Goal: Information Seeking & Learning: Learn about a topic

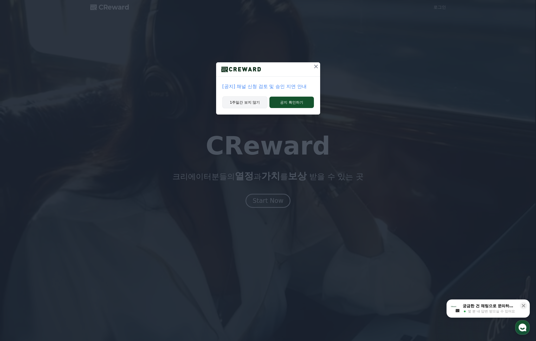
click at [255, 103] on button "1주일간 보지 않기" at bounding box center [244, 102] width 45 height 12
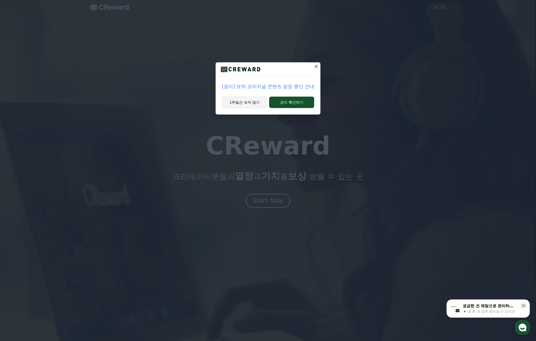
click at [252, 105] on button "1주일간 보지 않기" at bounding box center [244, 102] width 45 height 12
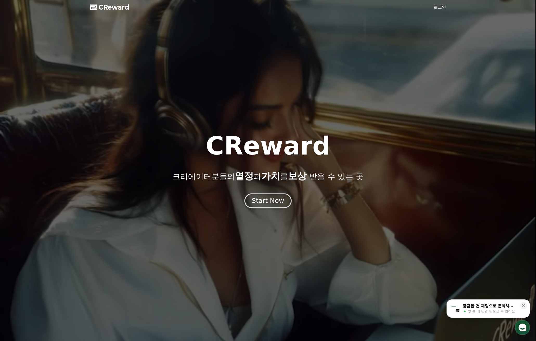
click at [269, 199] on div "Start Now" at bounding box center [268, 200] width 32 height 9
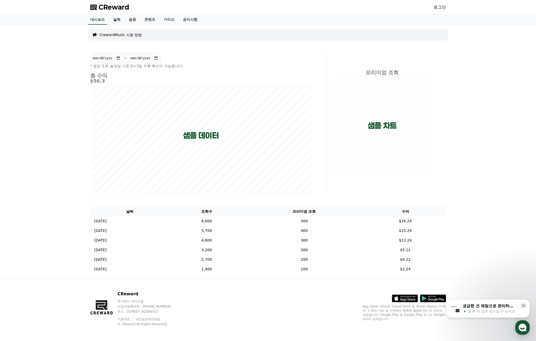
click at [120, 21] on link "실적" at bounding box center [117, 20] width 16 height 10
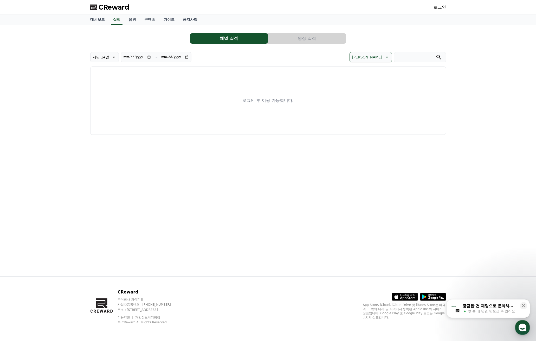
click at [438, 8] on link "로그인" at bounding box center [439, 7] width 12 height 6
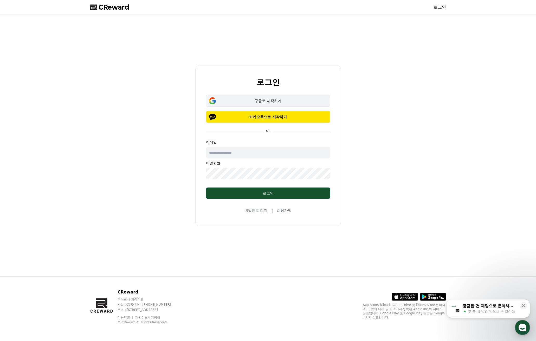
click at [282, 99] on div "구글로 시작하기" at bounding box center [267, 100] width 109 height 5
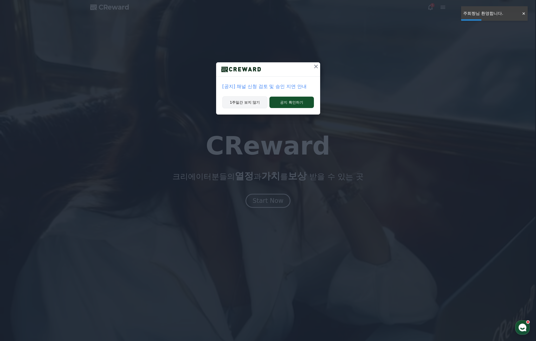
click at [247, 103] on button "1주일간 보지 않기" at bounding box center [244, 102] width 45 height 12
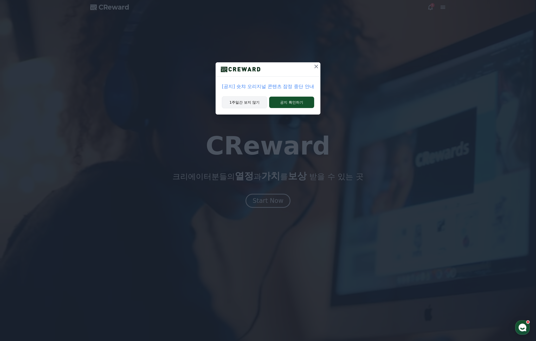
click at [247, 103] on button "1주일간 보지 않기" at bounding box center [244, 102] width 45 height 12
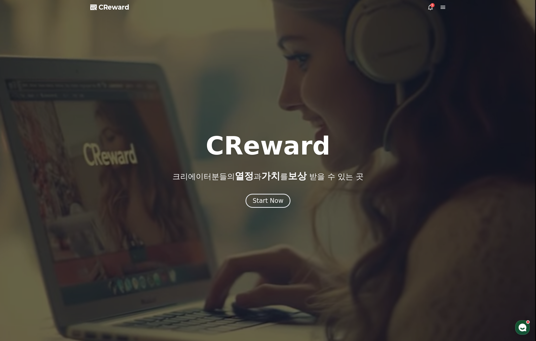
click at [273, 208] on div at bounding box center [268, 170] width 536 height 341
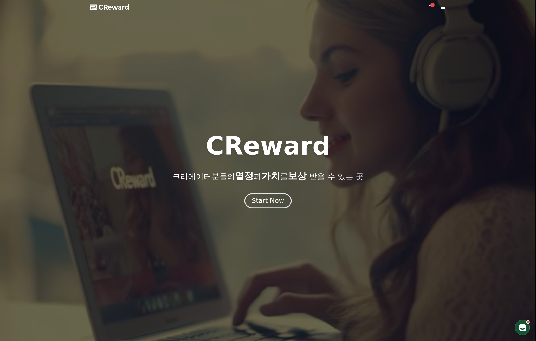
click at [274, 203] on div "Start Now" at bounding box center [268, 200] width 32 height 9
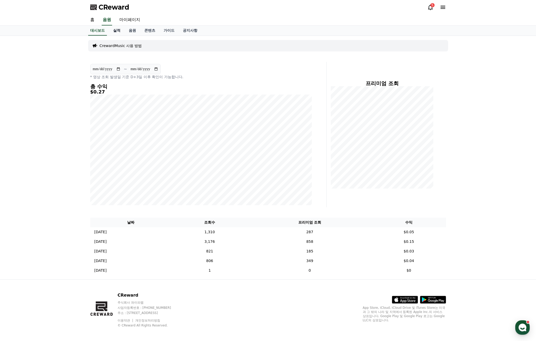
click at [118, 28] on link "실적" at bounding box center [117, 31] width 16 height 10
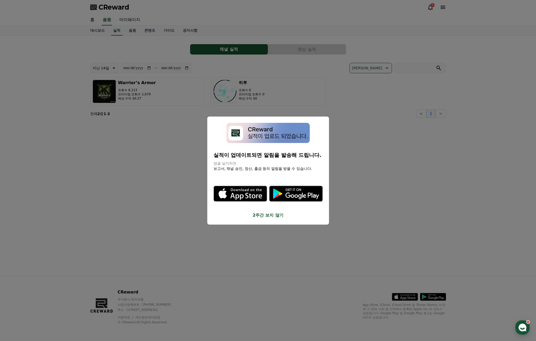
click at [259, 215] on button "2주간 보지 않기" at bounding box center [267, 215] width 109 height 6
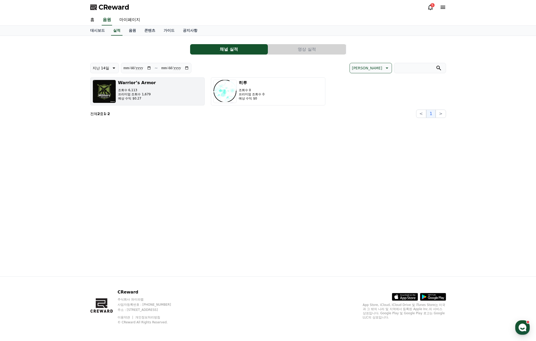
click at [136, 95] on p "프리미엄 조회수 1,679" at bounding box center [137, 94] width 38 height 4
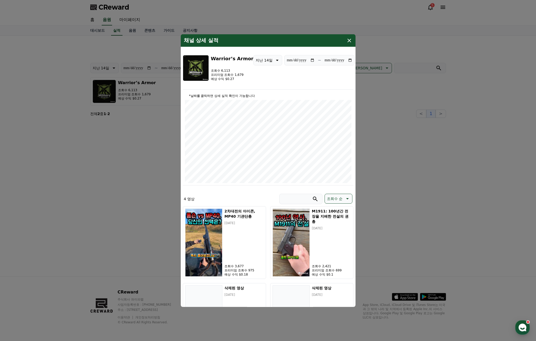
click at [262, 62] on p "지난 14일" at bounding box center [263, 59] width 17 height 7
click at [260, 84] on button "지난 7일" at bounding box center [262, 86] width 18 height 11
type input "**********"
click at [348, 39] on icon "modal" at bounding box center [349, 40] width 4 height 4
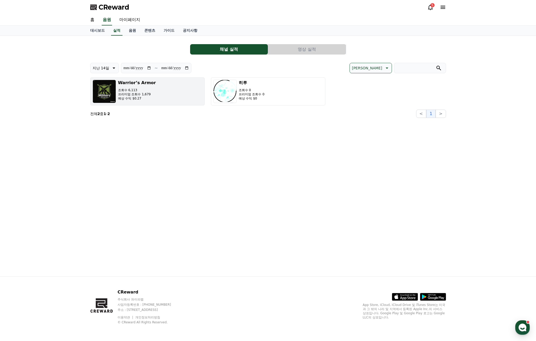
click at [153, 96] on button "Warrior’s Armor 조회수 6,113 프리미엄 조회수 1,679 예상 수익 $0.27" at bounding box center [147, 91] width 114 height 28
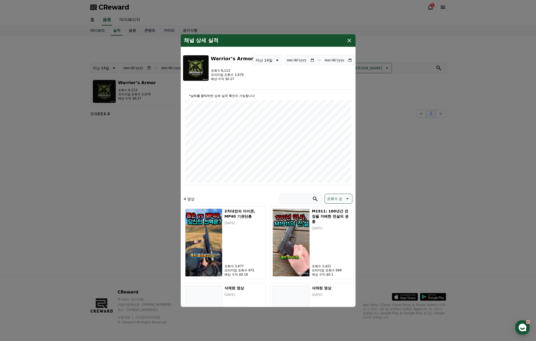
click at [348, 41] on icon "modal" at bounding box center [349, 40] width 4 height 4
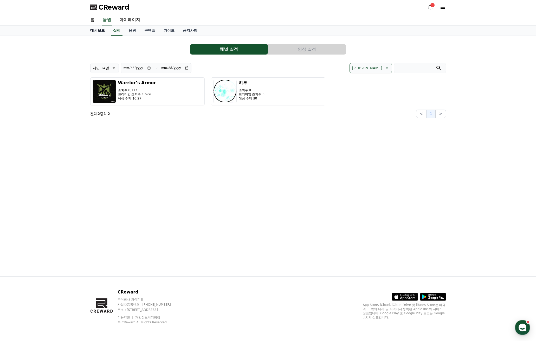
click at [100, 33] on link "대시보드" at bounding box center [97, 31] width 23 height 10
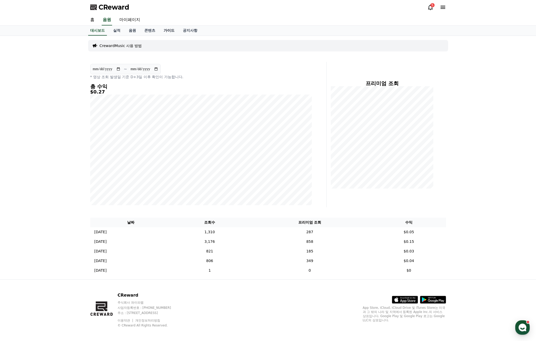
click at [166, 31] on link "가이드" at bounding box center [168, 31] width 19 height 10
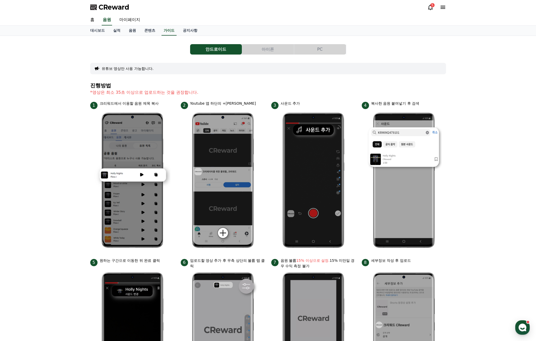
click at [143, 67] on button "유튜브 영상만 사용 가능합니다." at bounding box center [128, 68] width 52 height 5
click at [187, 32] on link "공지사항" at bounding box center [190, 31] width 23 height 10
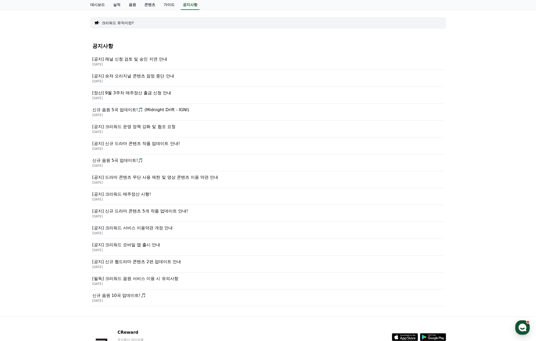
scroll to position [52, 0]
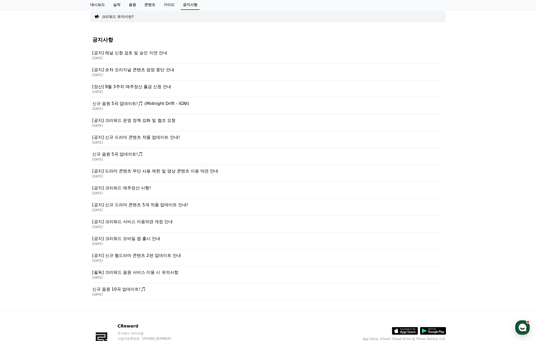
click at [147, 192] on p "2025-05-27" at bounding box center [267, 193] width 351 height 4
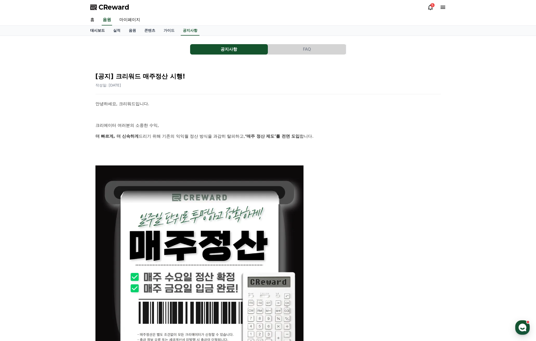
click at [95, 31] on link "대시보드" at bounding box center [97, 31] width 23 height 10
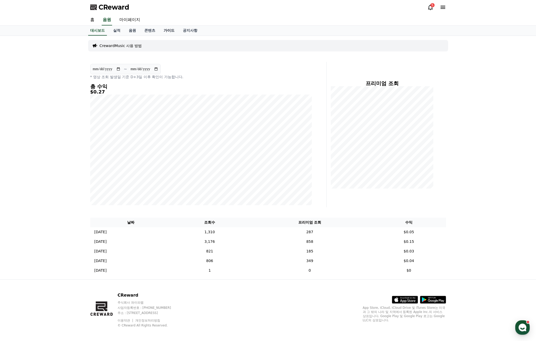
click at [169, 32] on link "가이드" at bounding box center [168, 31] width 19 height 10
